Goal: Task Accomplishment & Management: Use online tool/utility

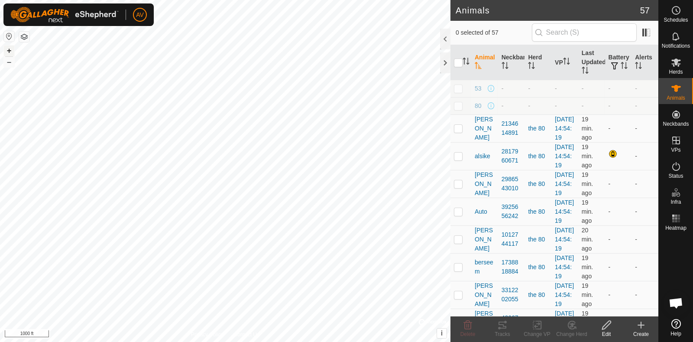
click at [9, 49] on button "+" at bounding box center [9, 51] width 10 height 10
click at [507, 331] on div "Tracks" at bounding box center [502, 334] width 35 height 8
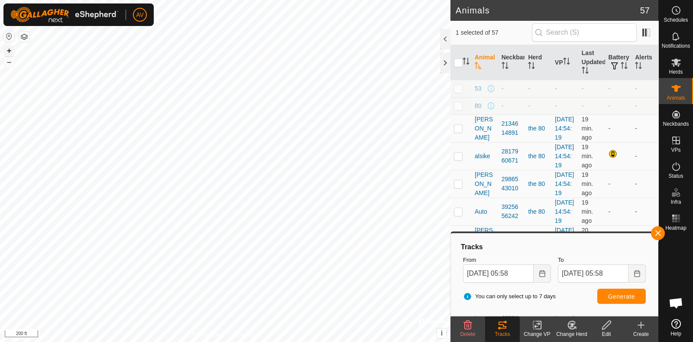
click at [13, 48] on button "+" at bounding box center [9, 51] width 10 height 10
click at [374, 342] on html "AV Schedules Notifications Herds Animals Neckbands VPs Status Infra Heatmap Hel…" at bounding box center [346, 171] width 693 height 342
click at [654, 229] on button "button" at bounding box center [658, 233] width 14 height 14
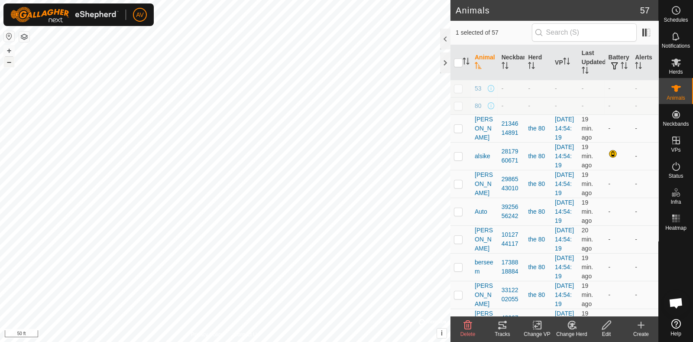
click at [10, 63] on button "–" at bounding box center [9, 62] width 10 height 10
click at [4, 49] on button "+" at bounding box center [9, 51] width 10 height 10
checkbox input "false"
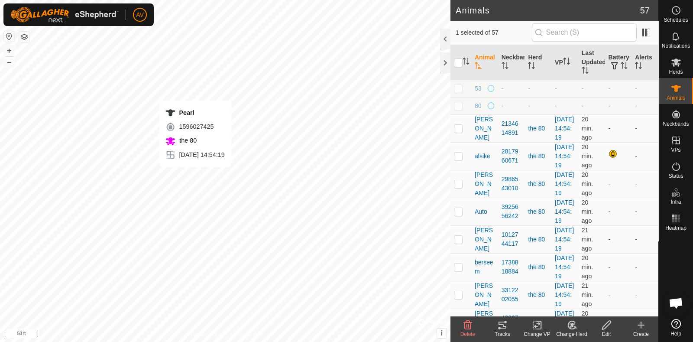
checkbox input "true"
click at [507, 333] on div "Tracks" at bounding box center [502, 334] width 35 height 8
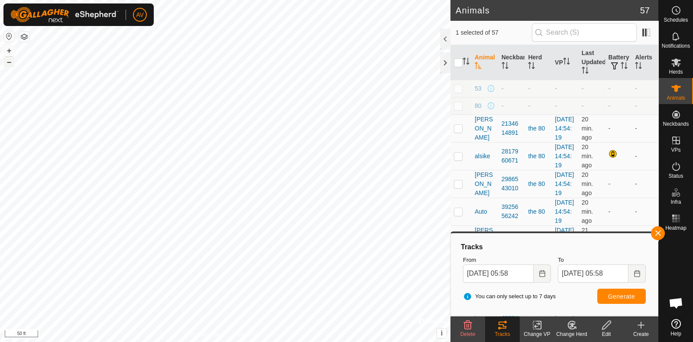
click at [10, 61] on button "–" at bounding box center [9, 62] width 10 height 10
checkbox input "true"
checkbox input "false"
click at [614, 294] on span "Generate" at bounding box center [622, 296] width 27 height 7
click at [7, 66] on button "–" at bounding box center [9, 62] width 10 height 10
